Goal: Information Seeking & Learning: Find specific fact

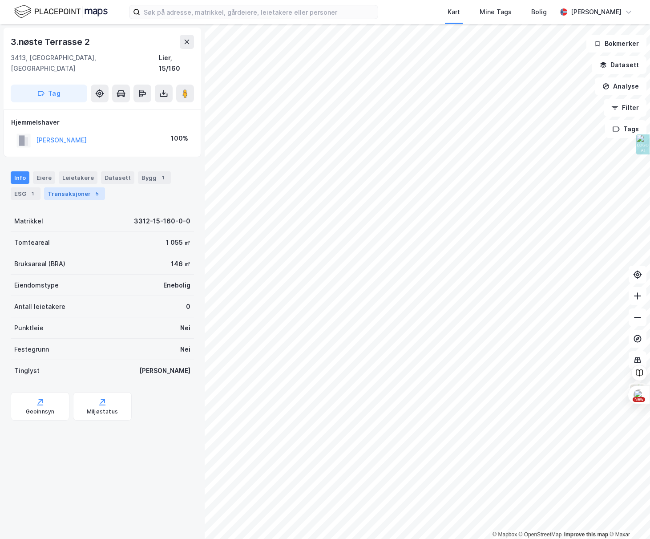
click at [63, 188] on div "Transaksjoner 5" at bounding box center [74, 193] width 61 height 12
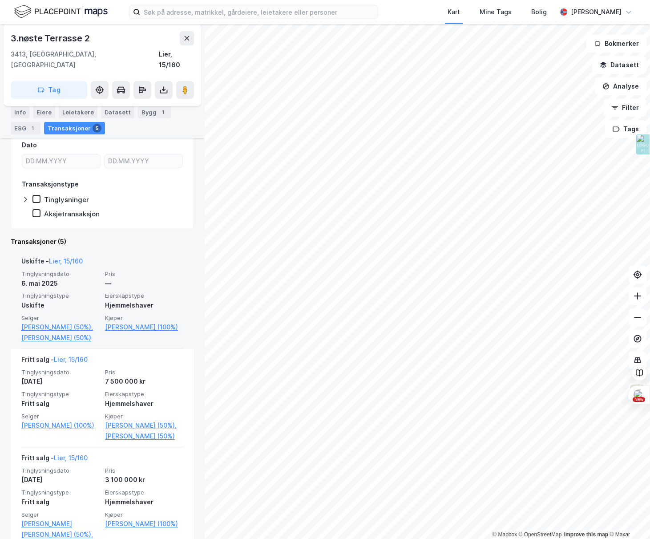
scroll to position [120, 0]
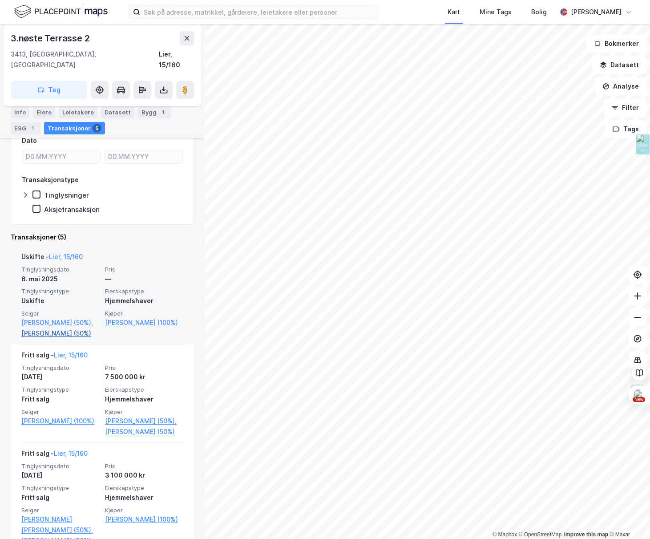
click at [60, 328] on link "[PERSON_NAME] (50%)" at bounding box center [60, 333] width 78 height 11
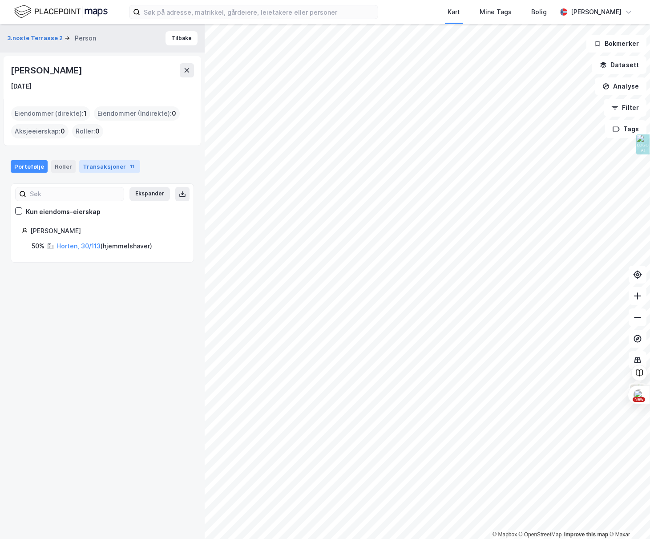
click at [107, 169] on div "Transaksjoner 11" at bounding box center [109, 166] width 61 height 12
